Goal: Information Seeking & Learning: Find specific fact

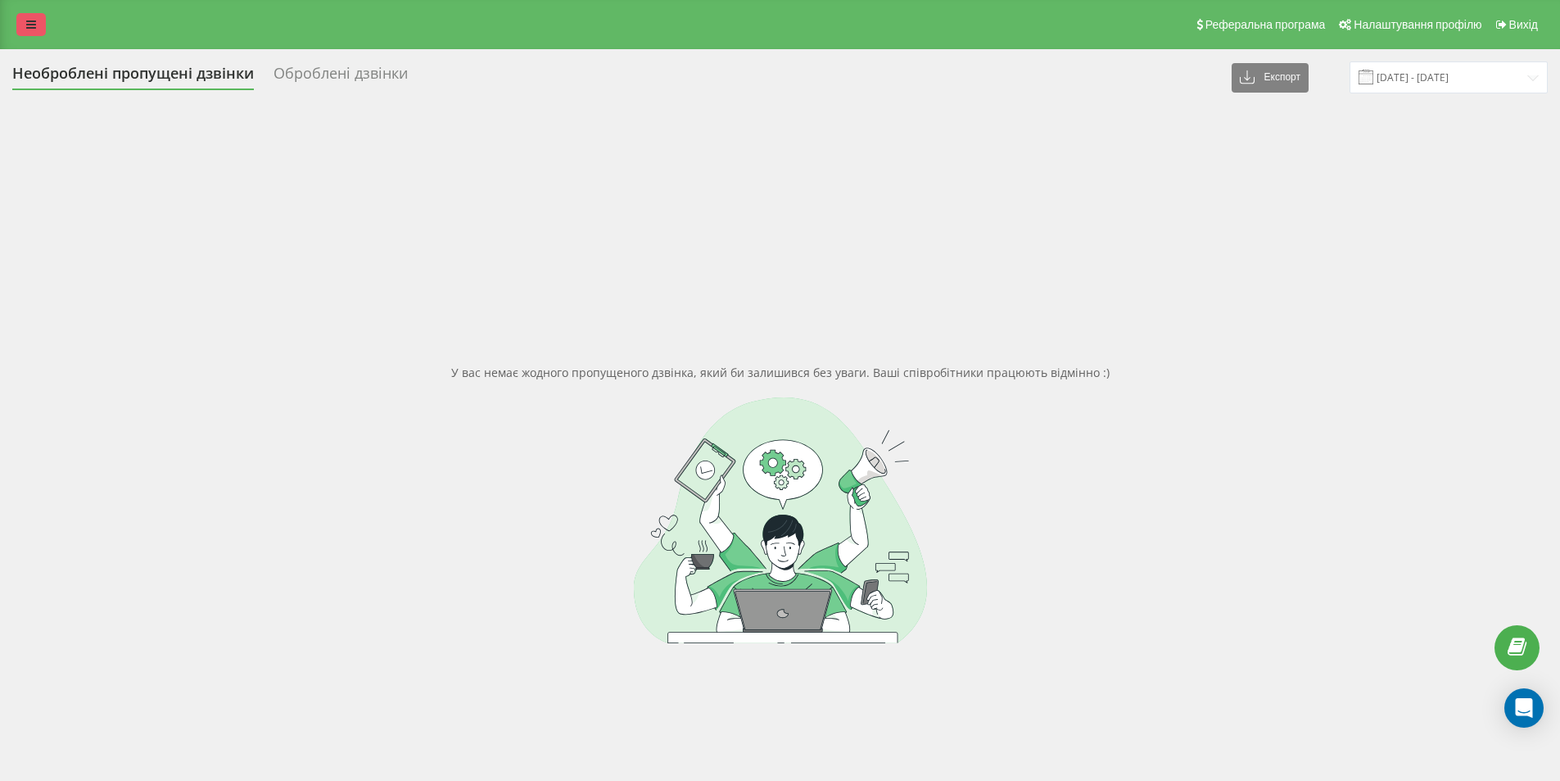
click at [38, 17] on link at bounding box center [30, 24] width 29 height 23
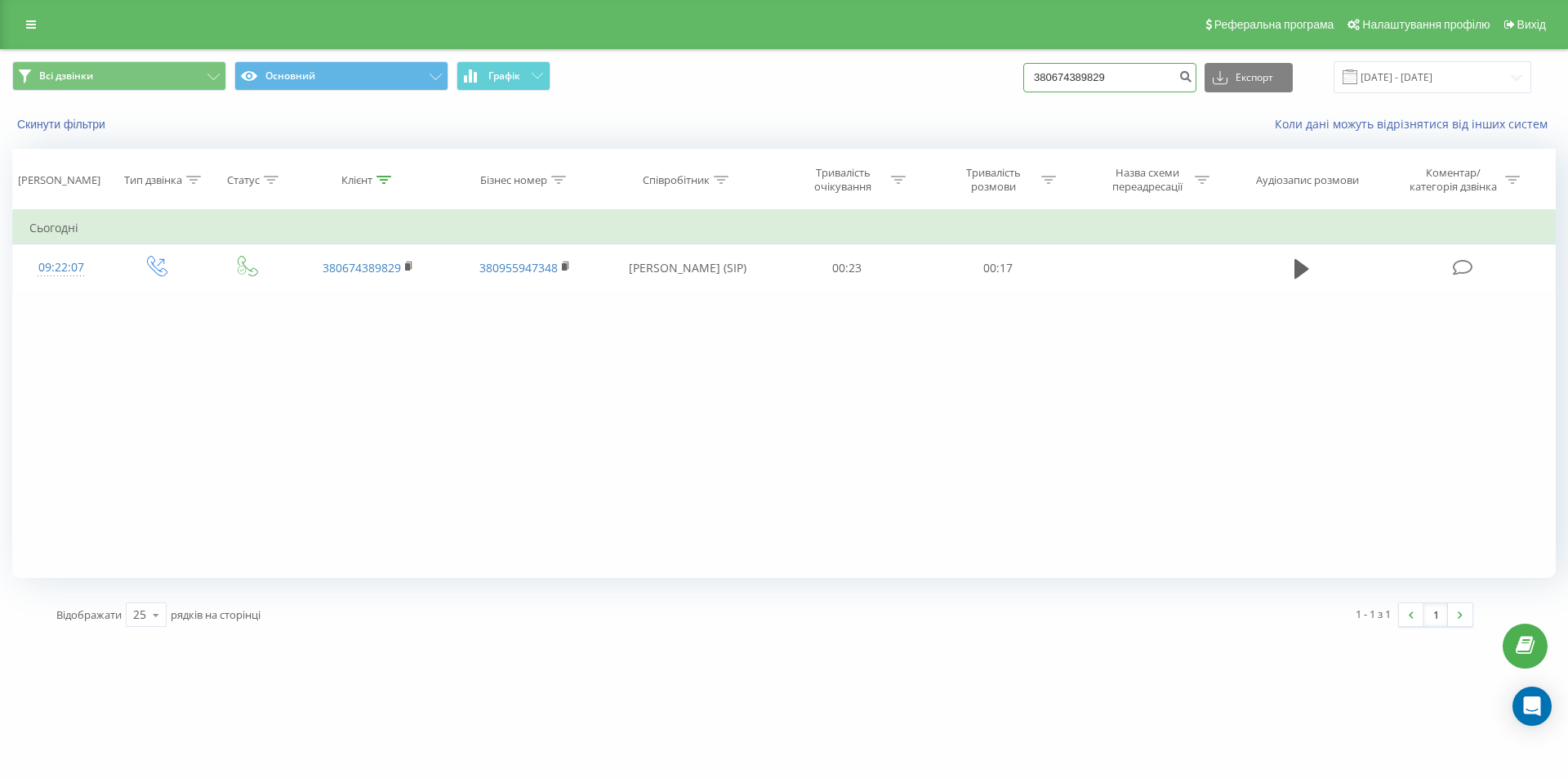
click at [1164, 77] on input "380674389829" at bounding box center [1109, 77] width 173 height 29
paste input "975082500"
type input "380975082500"
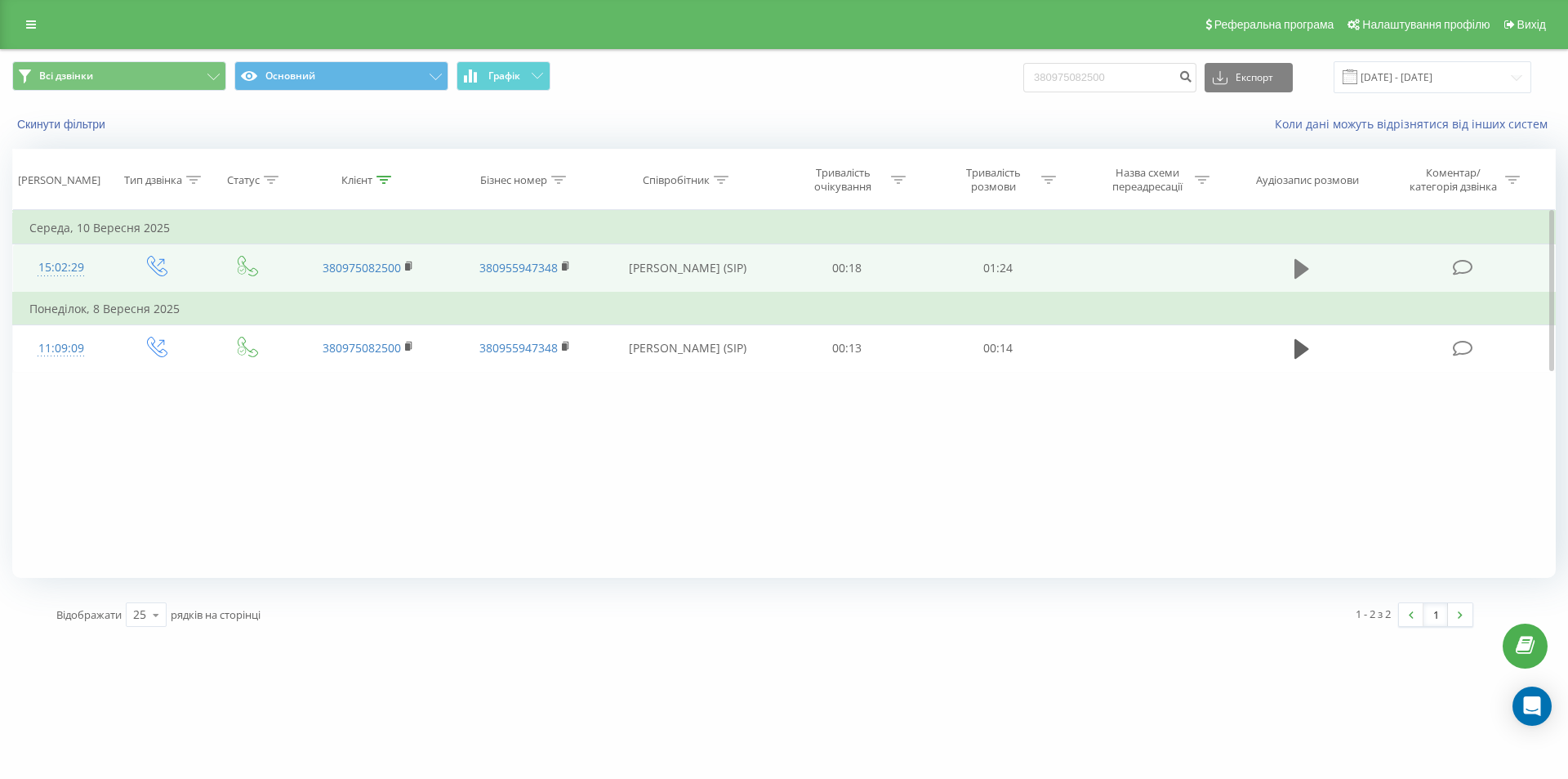
click at [1301, 265] on icon at bounding box center [1301, 269] width 15 height 20
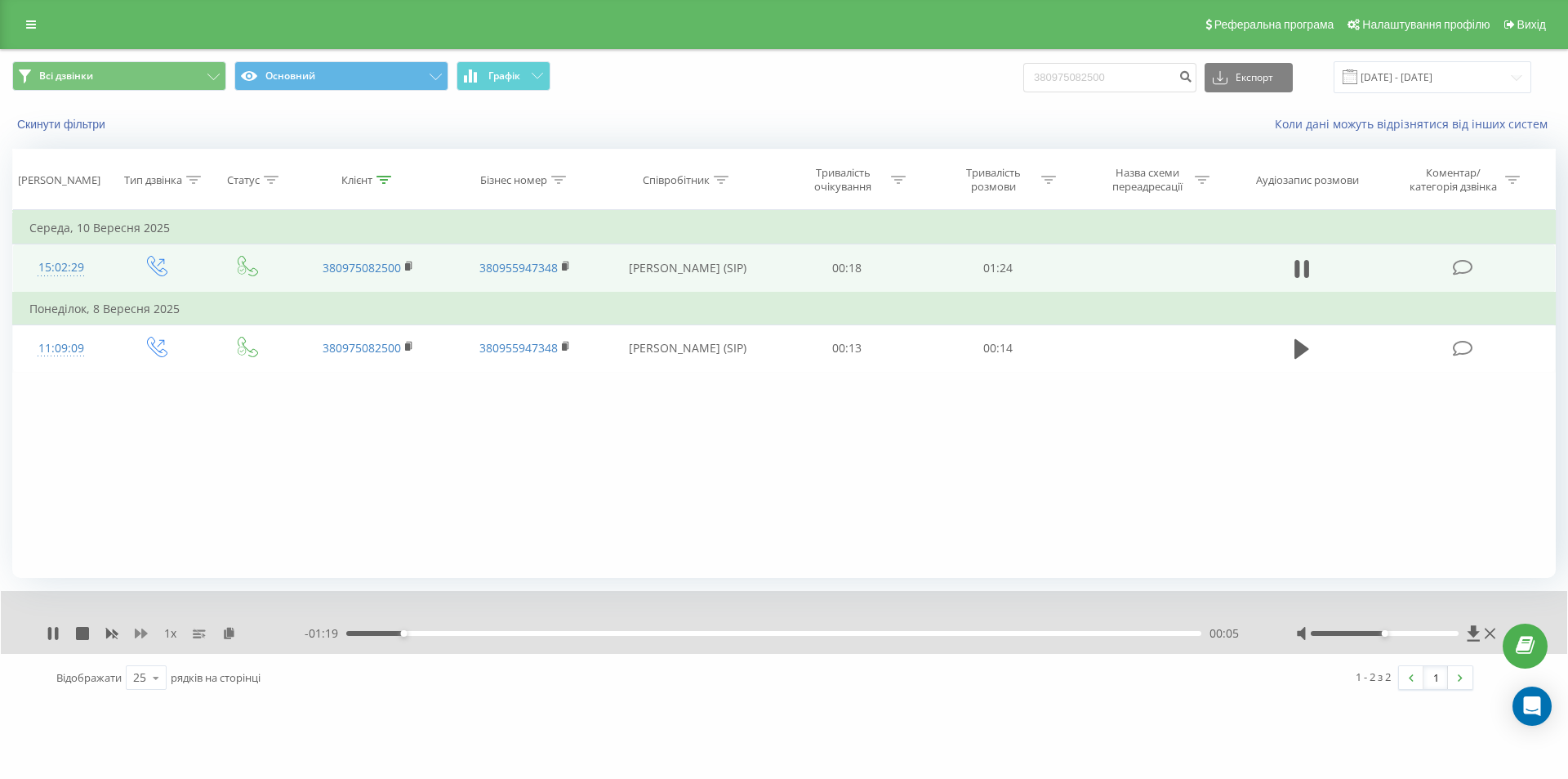
click at [143, 636] on icon at bounding box center [141, 633] width 13 height 10
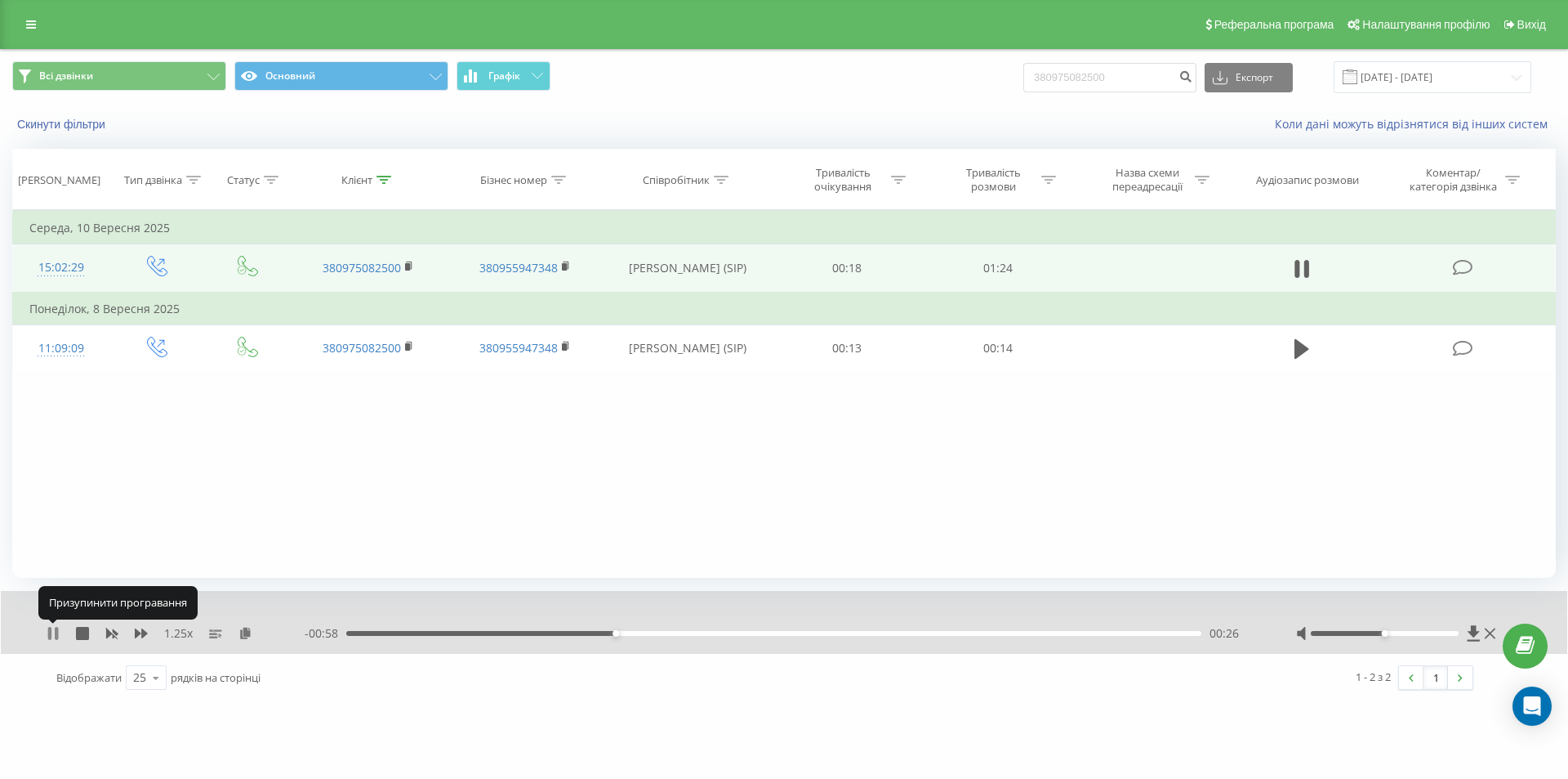
click at [49, 627] on icon at bounding box center [49, 632] width 3 height 13
click at [49, 627] on icon at bounding box center [53, 632] width 10 height 13
click at [833, 643] on div "1.25 x - 00:45 00:40 00:40" at bounding box center [784, 621] width 1566 height 63
click at [833, 634] on div "00:48" at bounding box center [774, 632] width 855 height 5
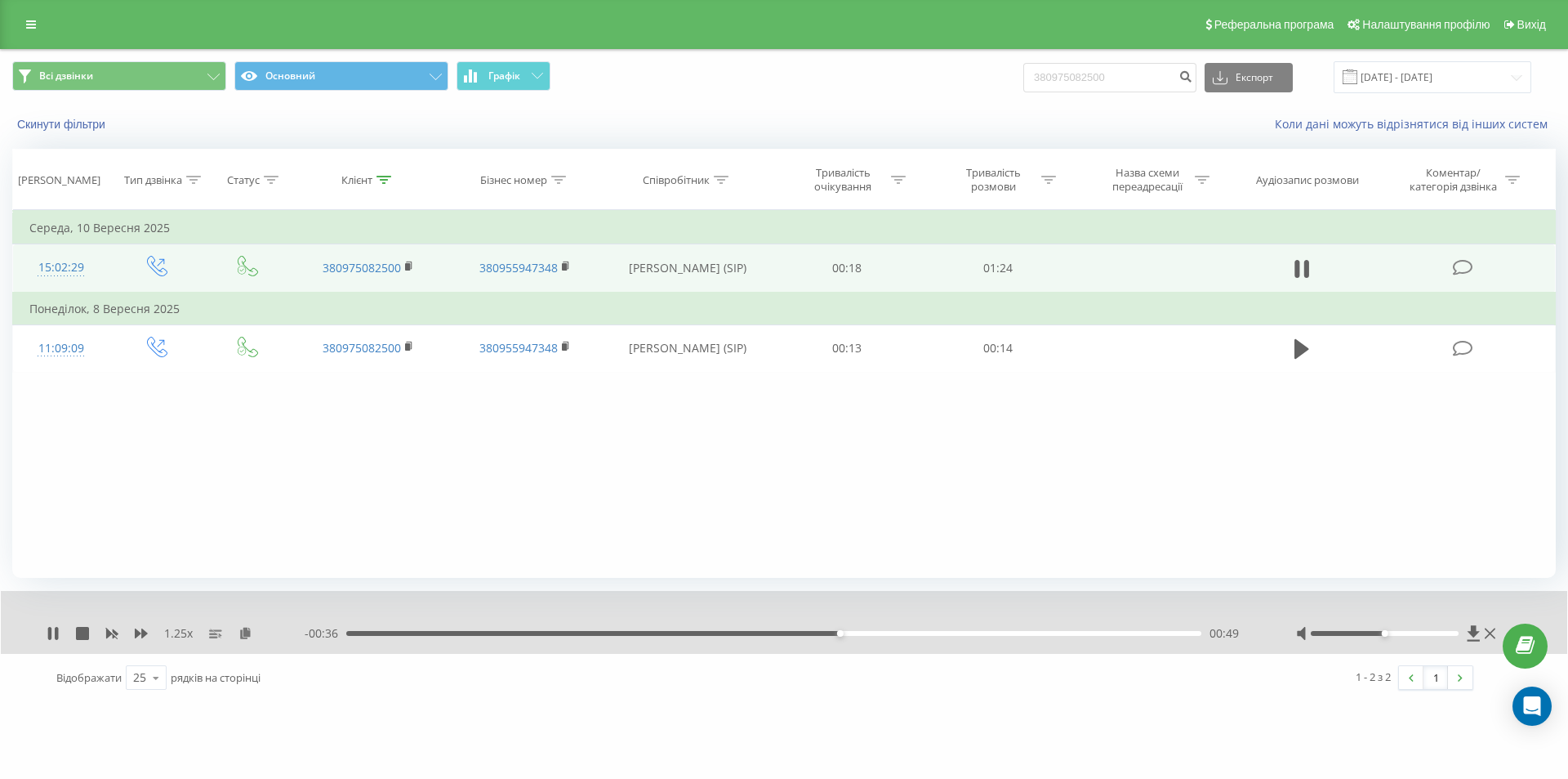
click at [939, 633] on div "00:49" at bounding box center [774, 632] width 855 height 5
click at [1036, 632] on div "00:59" at bounding box center [774, 632] width 855 height 5
click at [1106, 628] on div "- 00:15 01:09 01:09" at bounding box center [780, 633] width 950 height 16
click at [1130, 637] on div "- 00:15 01:10 01:10" at bounding box center [780, 633] width 950 height 16
click at [1154, 631] on div "01:10" at bounding box center [774, 632] width 855 height 5
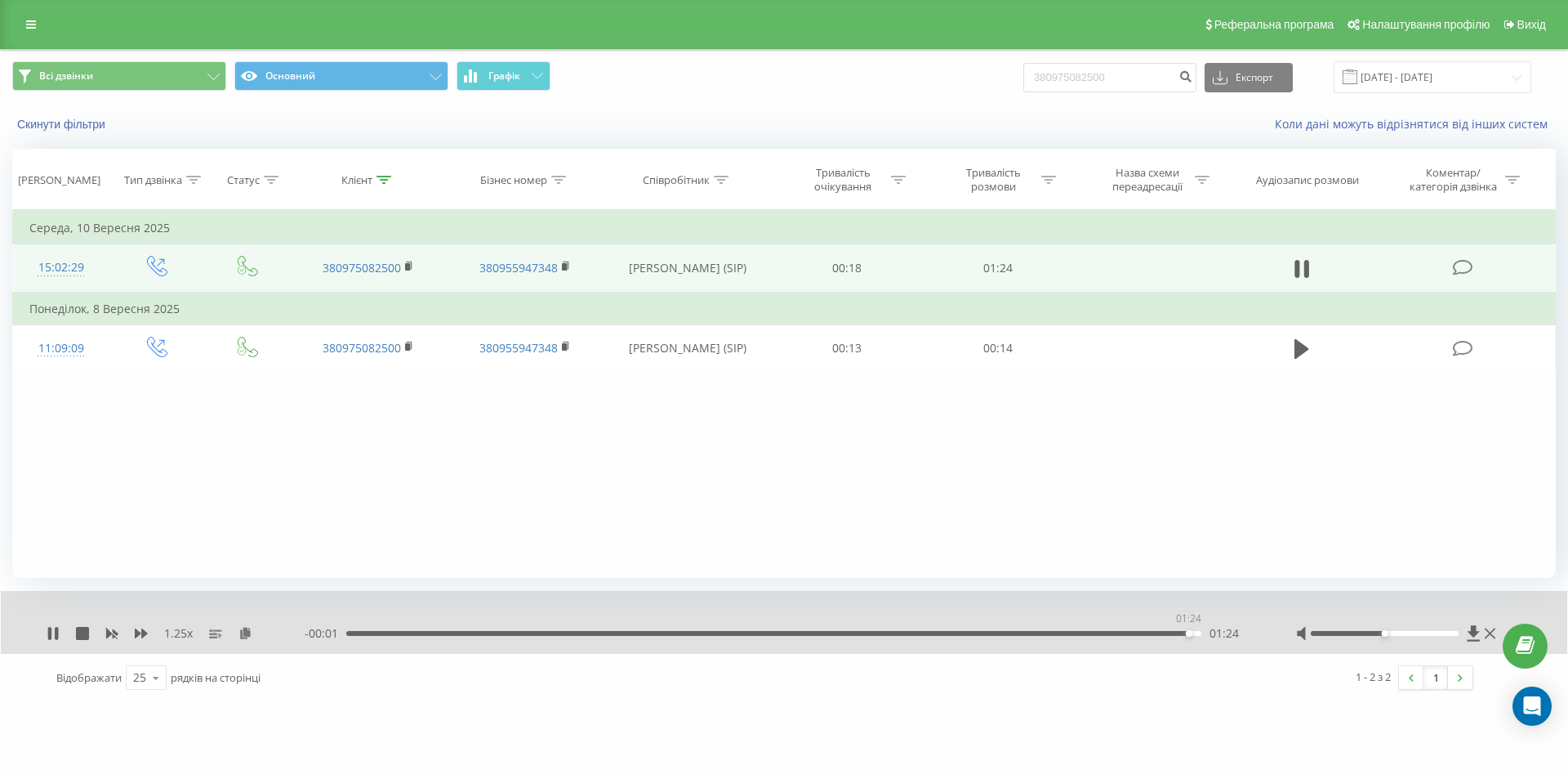
drag, startPoint x: 1188, startPoint y: 632, endPoint x: 1161, endPoint y: 632, distance: 27.0
click at [1188, 632] on div "01:24" at bounding box center [774, 632] width 855 height 5
